Goal: Check status: Check status

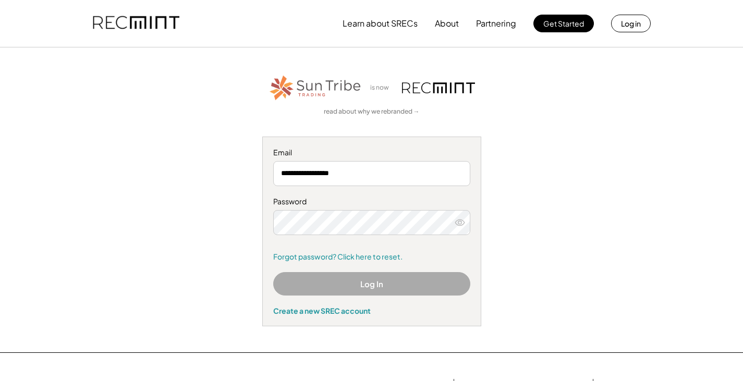
click at [355, 285] on button "Log In" at bounding box center [371, 283] width 197 height 23
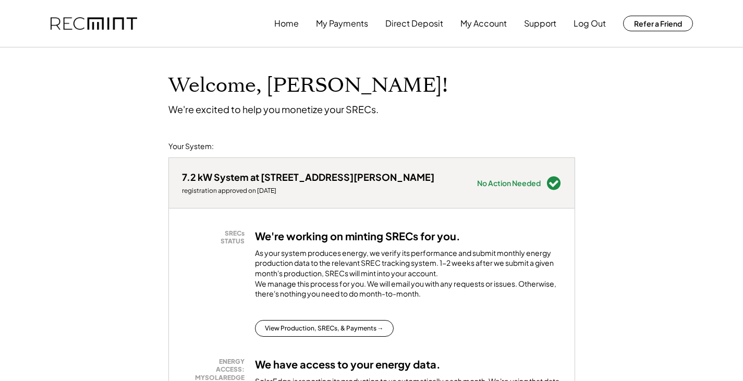
scroll to position [104, 0]
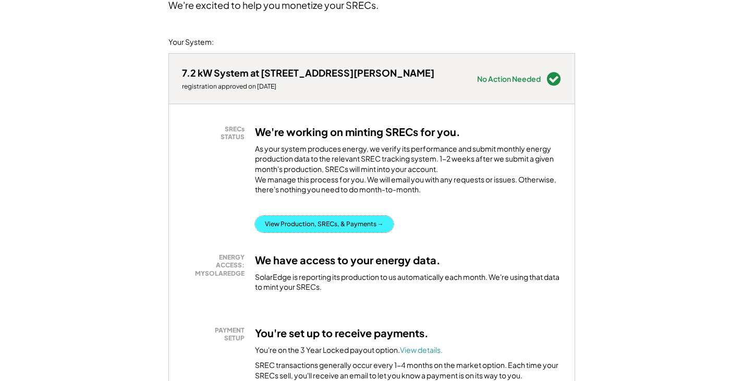
click at [339, 232] on button "View Production, SRECs, & Payments →" at bounding box center [324, 224] width 139 height 17
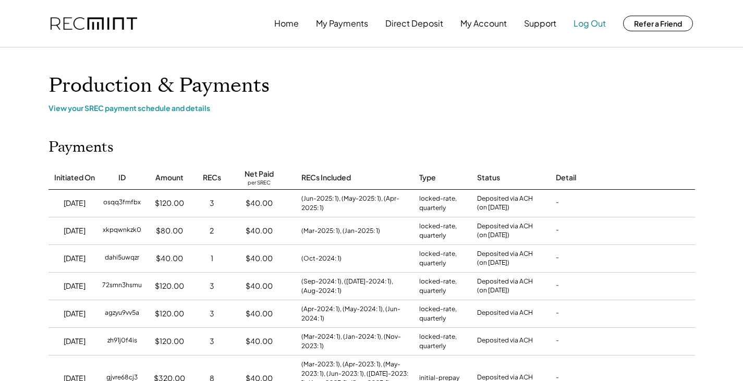
click at [590, 24] on button "Log Out" at bounding box center [589, 23] width 32 height 21
